Goal: Navigation & Orientation: Find specific page/section

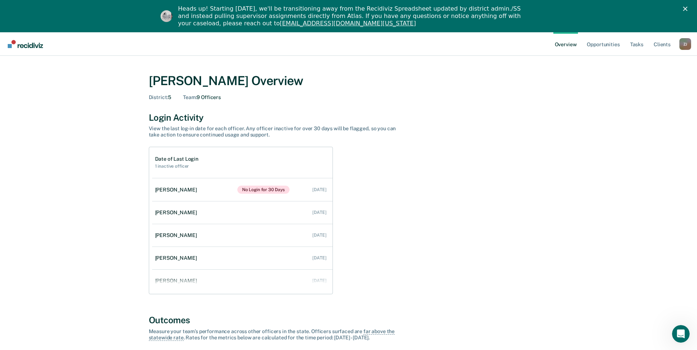
drag, startPoint x: 687, startPoint y: 43, endPoint x: 672, endPoint y: 62, distance: 23.9
click at [686, 44] on div "Z J" at bounding box center [685, 44] width 12 height 12
click at [648, 79] on link "Go to Operations" at bounding box center [655, 80] width 59 height 6
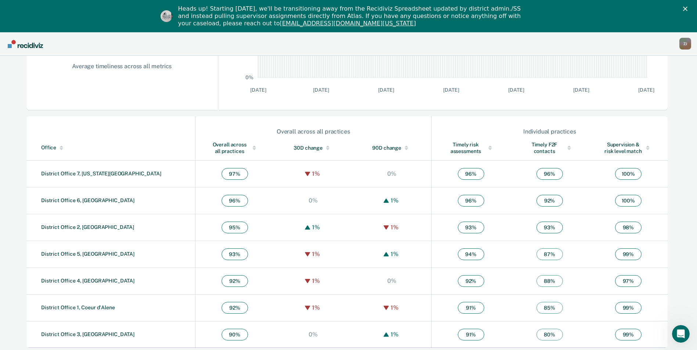
scroll to position [194, 0]
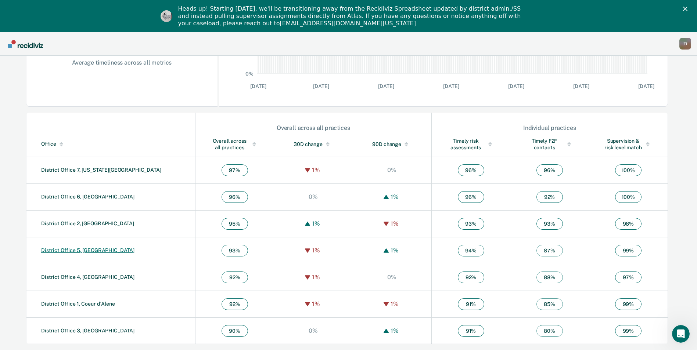
click at [56, 250] on link "District Office 5, [GEOGRAPHIC_DATA]" at bounding box center [87, 250] width 93 height 6
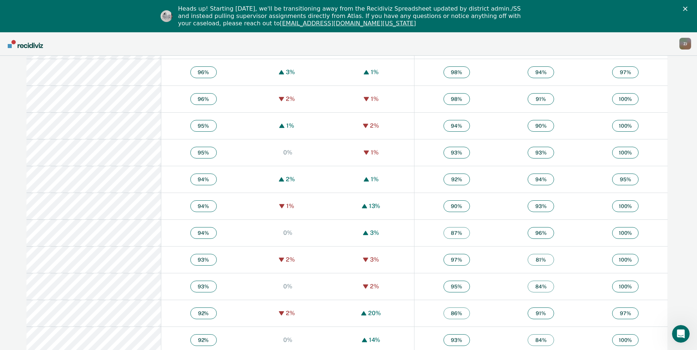
scroll to position [588, 0]
